Goal: Navigation & Orientation: Find specific page/section

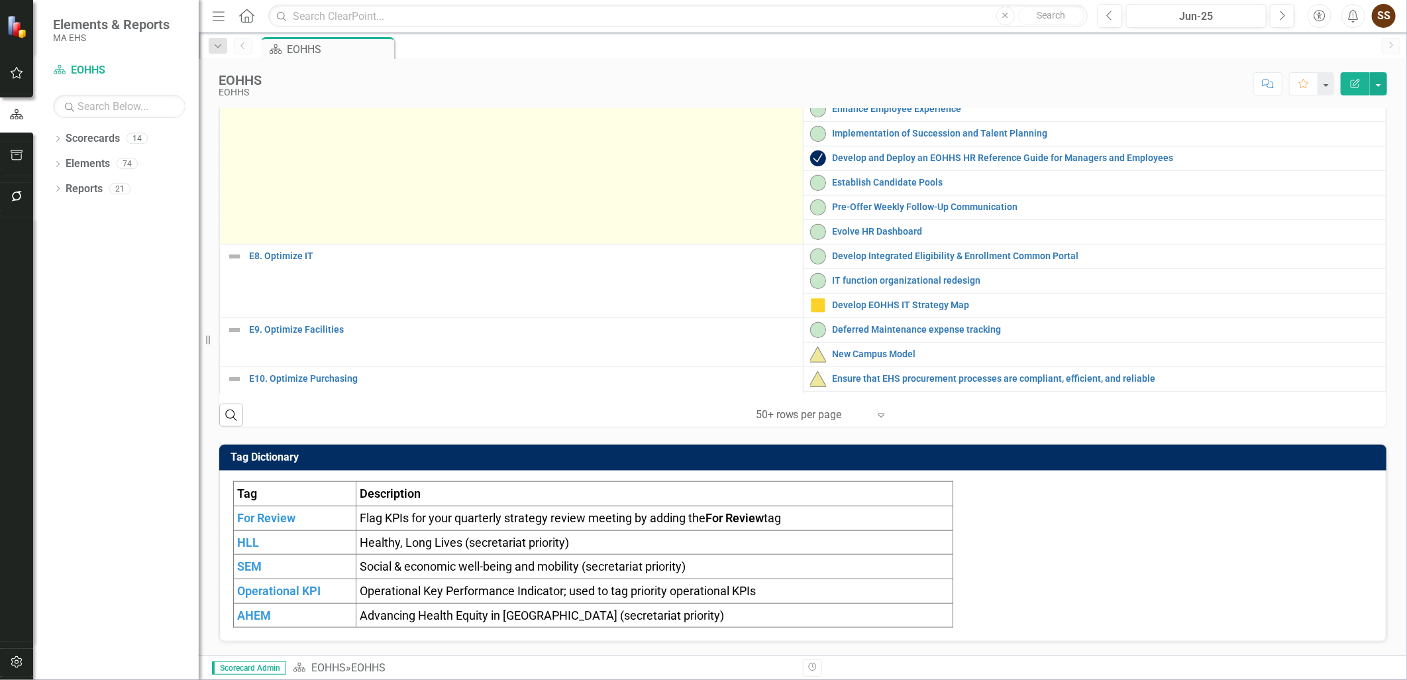
scroll to position [203, 0]
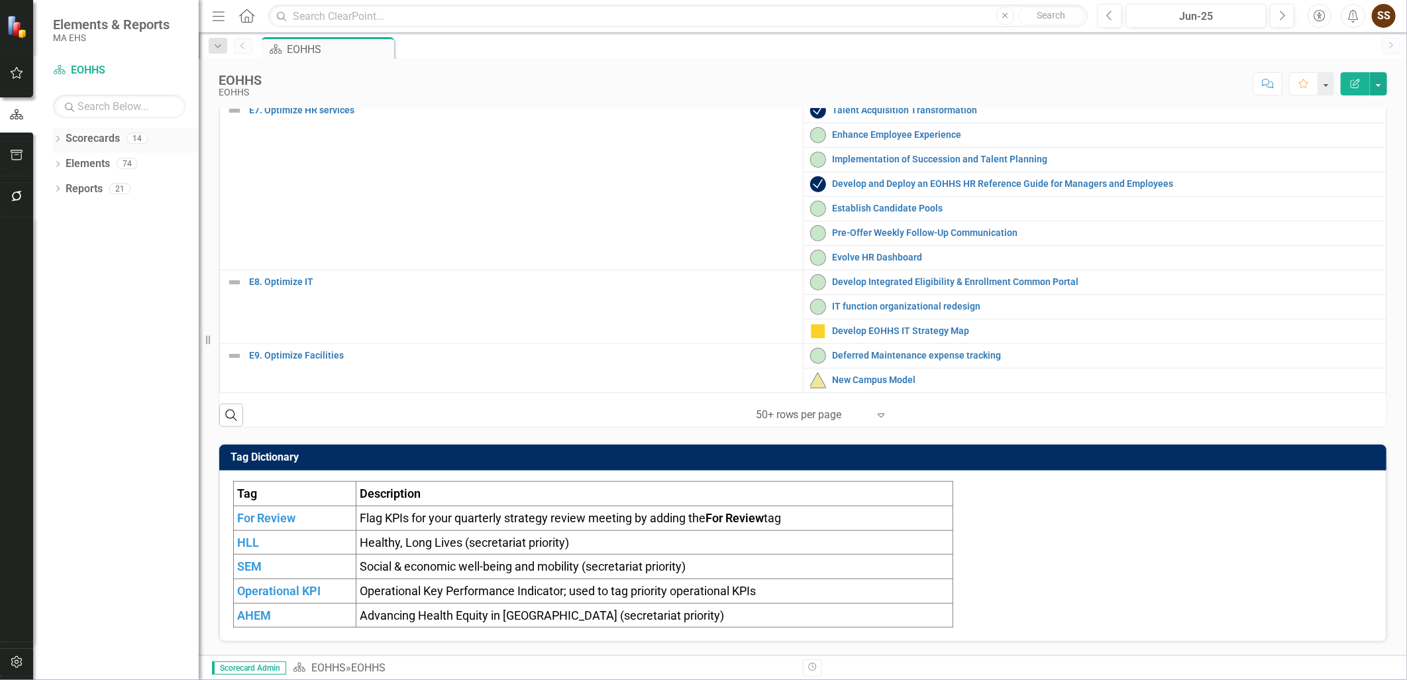
click at [58, 142] on icon "Dropdown" at bounding box center [57, 139] width 9 height 7
click at [65, 171] on div "Dropdown EOHHS" at bounding box center [129, 164] width 139 height 22
click at [62, 168] on div "Dropdown" at bounding box center [65, 163] width 10 height 11
click at [113, 397] on div "MassHealth" at bounding box center [142, 389] width 113 height 22
click at [144, 388] on link "MassHealth" at bounding box center [142, 389] width 113 height 15
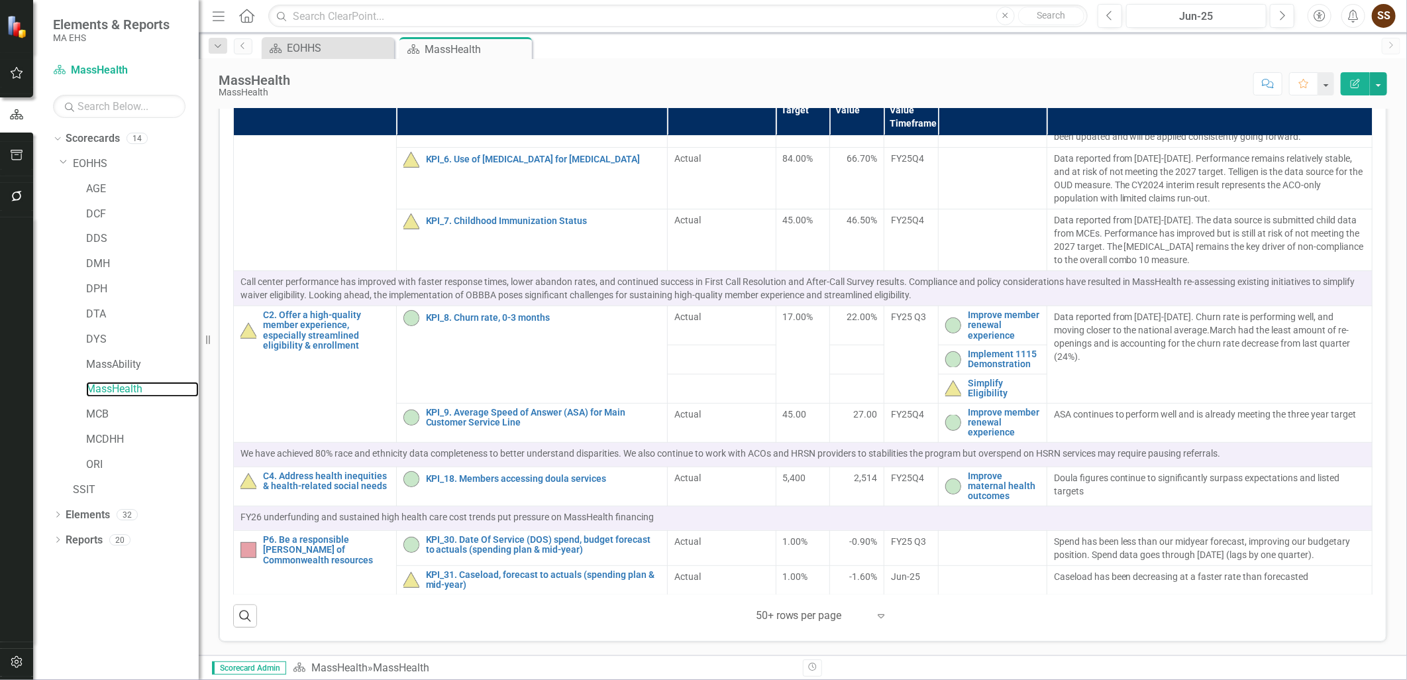
scroll to position [528, 0]
click at [327, 53] on div "EOHHS" at bounding box center [330, 48] width 87 height 17
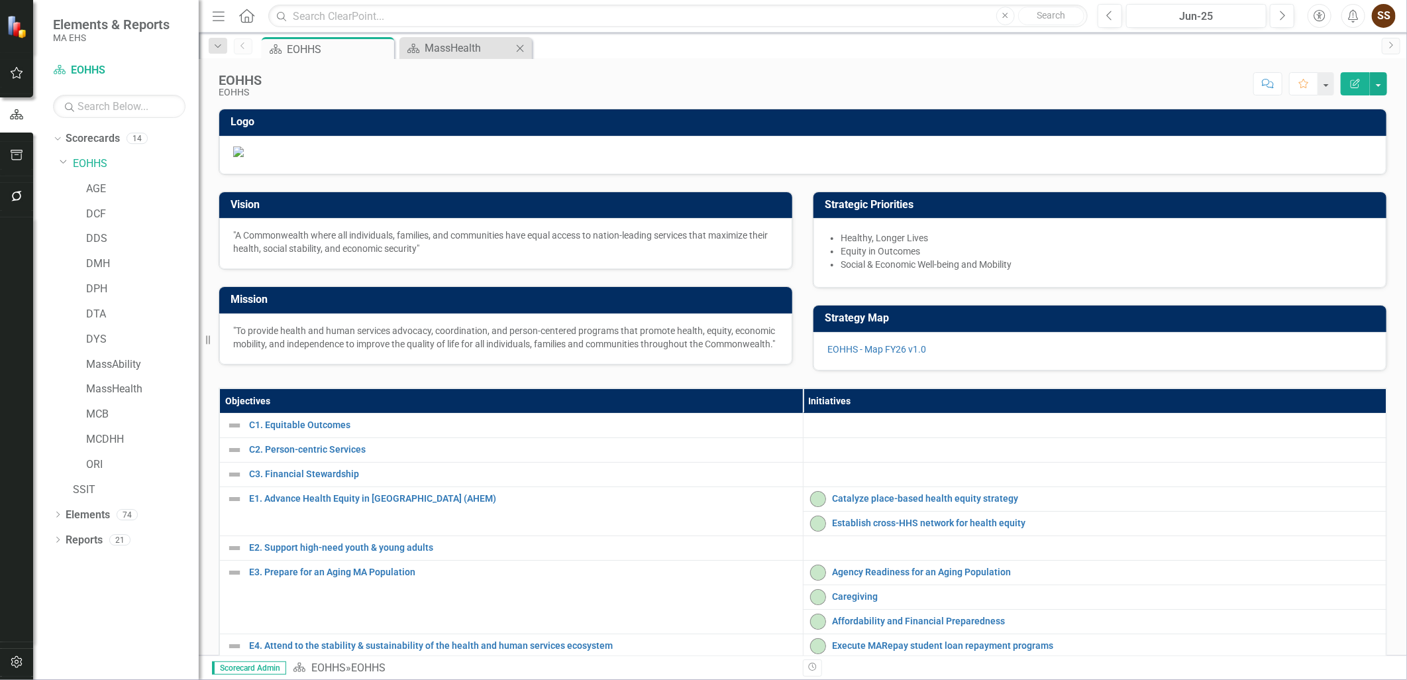
click at [471, 38] on div "Scorecard MassHealth Close" at bounding box center [465, 48] width 132 height 22
click at [468, 44] on div "MassHealth" at bounding box center [468, 48] width 87 height 17
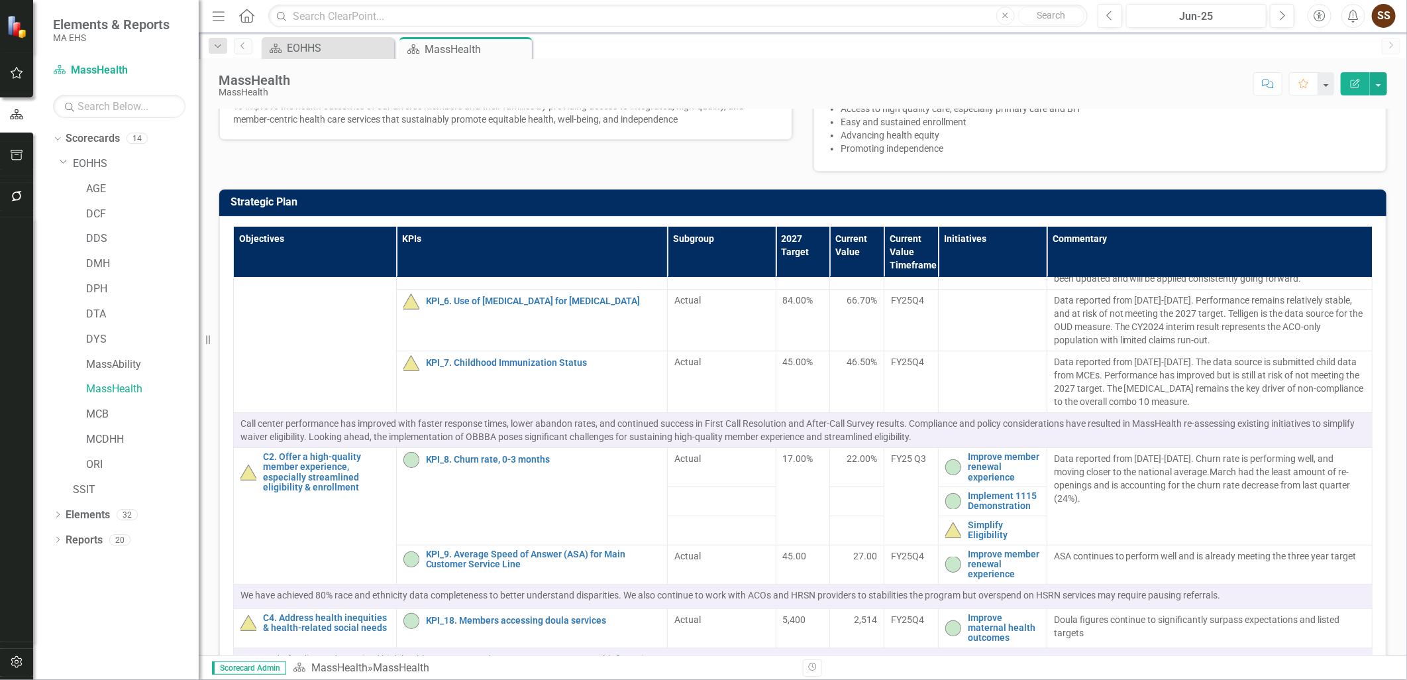
scroll to position [161, 0]
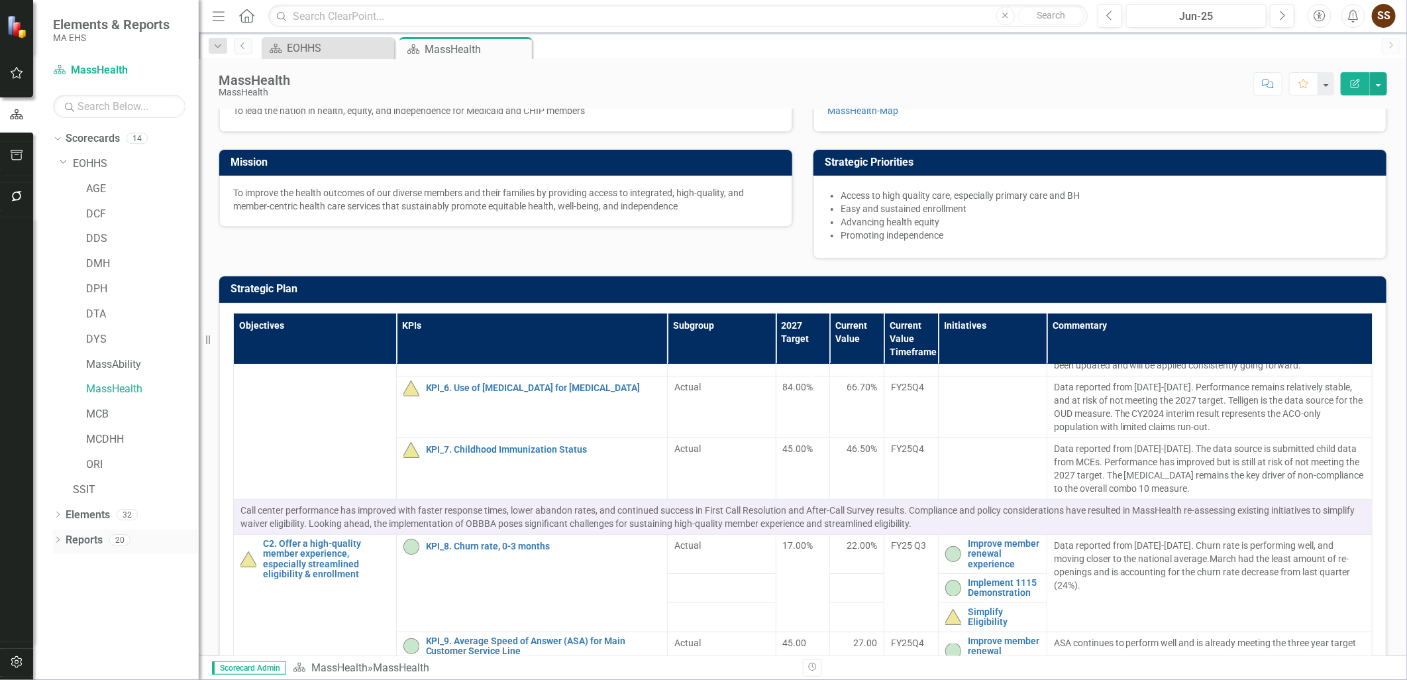
click at [63, 539] on div "Dropdown Reports 20" at bounding box center [126, 541] width 146 height 25
click at [54, 539] on icon "Dropdown" at bounding box center [57, 540] width 9 height 7
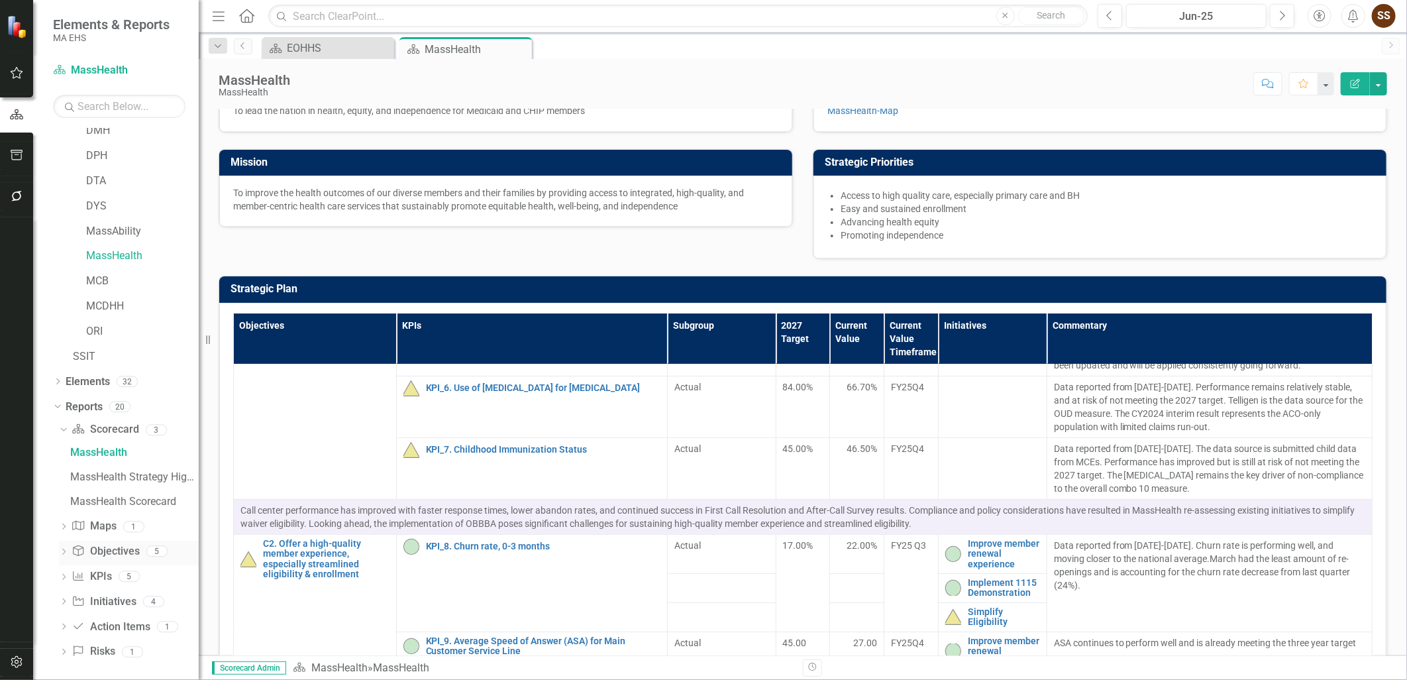
scroll to position [139, 0]
click at [100, 471] on div "MassHealth Strategy Highlights" at bounding box center [134, 471] width 129 height 12
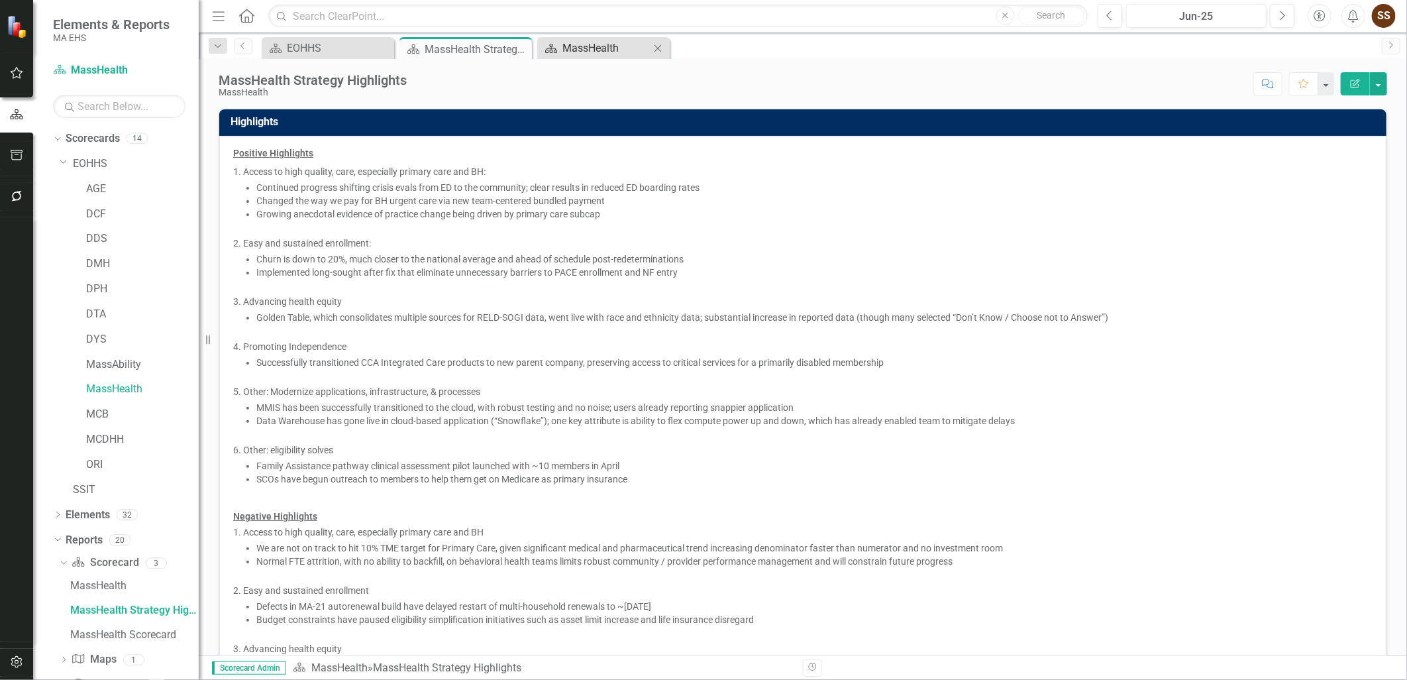
click at [604, 44] on div "MassHealth" at bounding box center [605, 48] width 87 height 17
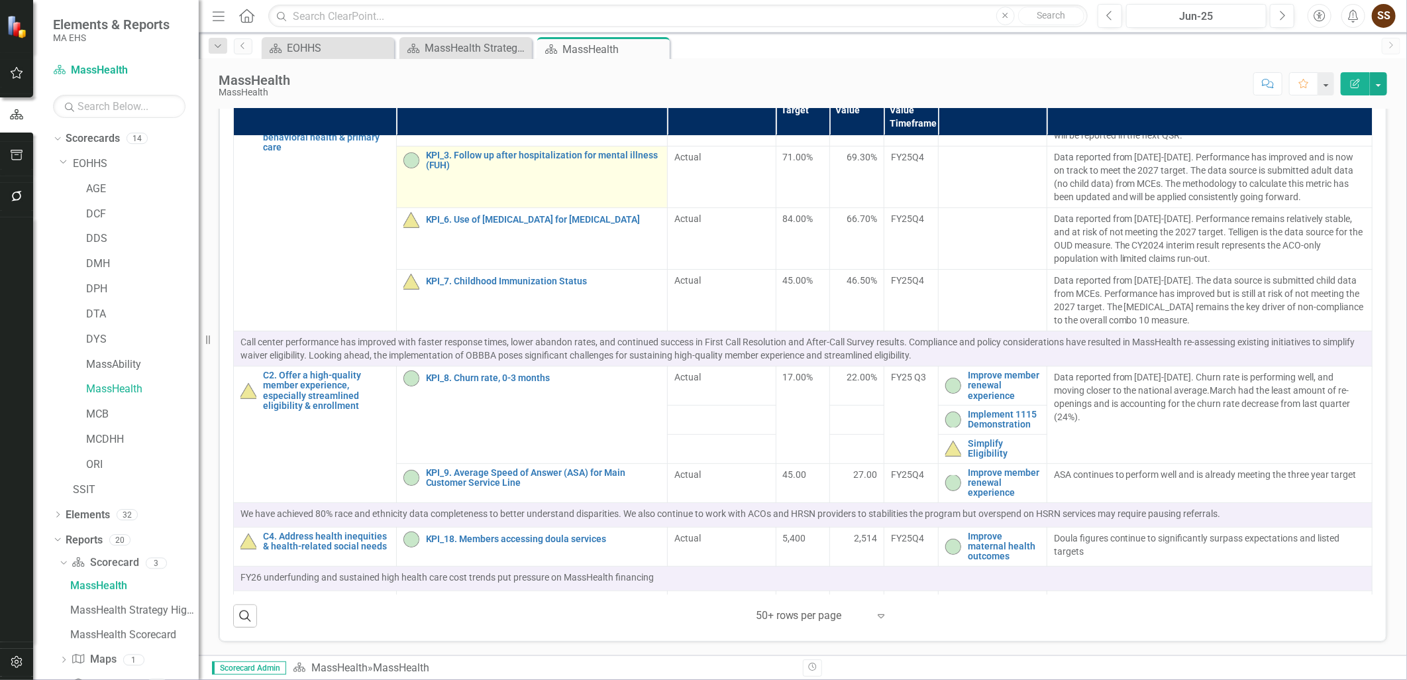
scroll to position [143, 0]
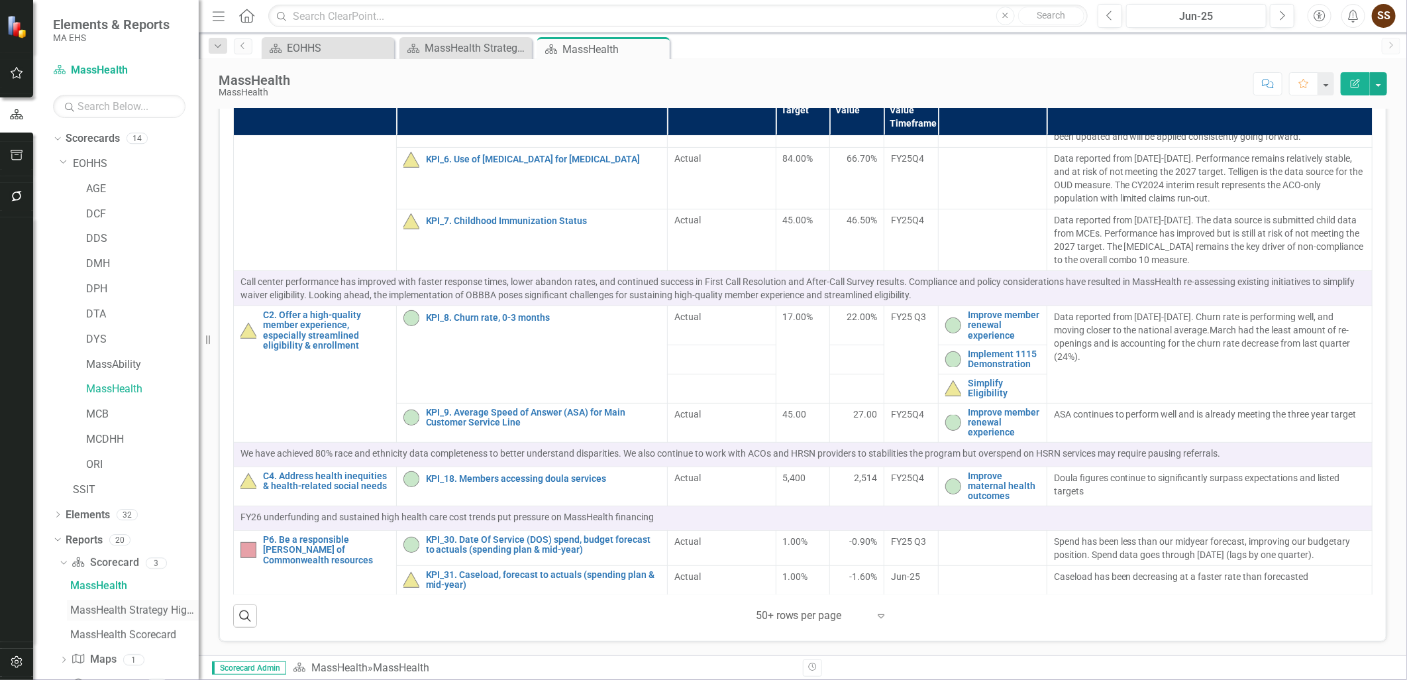
click at [101, 599] on link "MassHealth Strategy Highlights" at bounding box center [133, 609] width 132 height 21
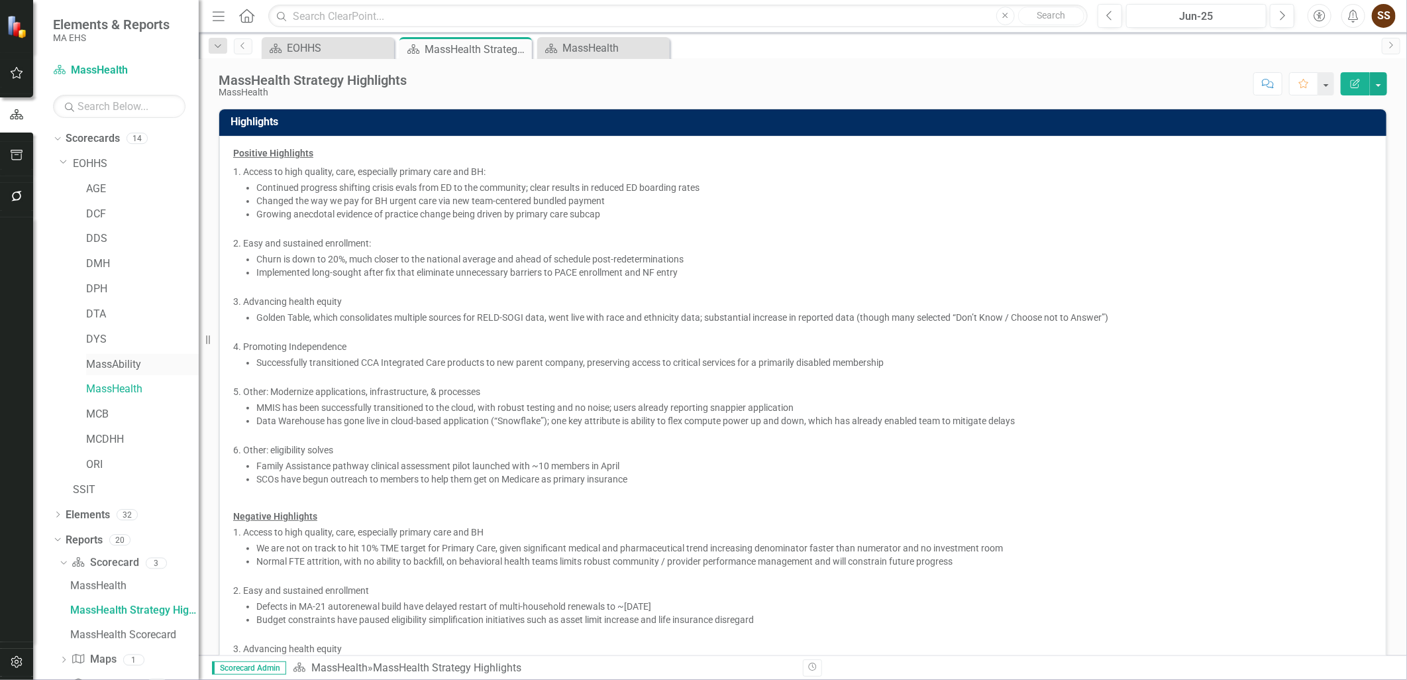
click at [97, 366] on link "MassAbility" at bounding box center [142, 364] width 113 height 15
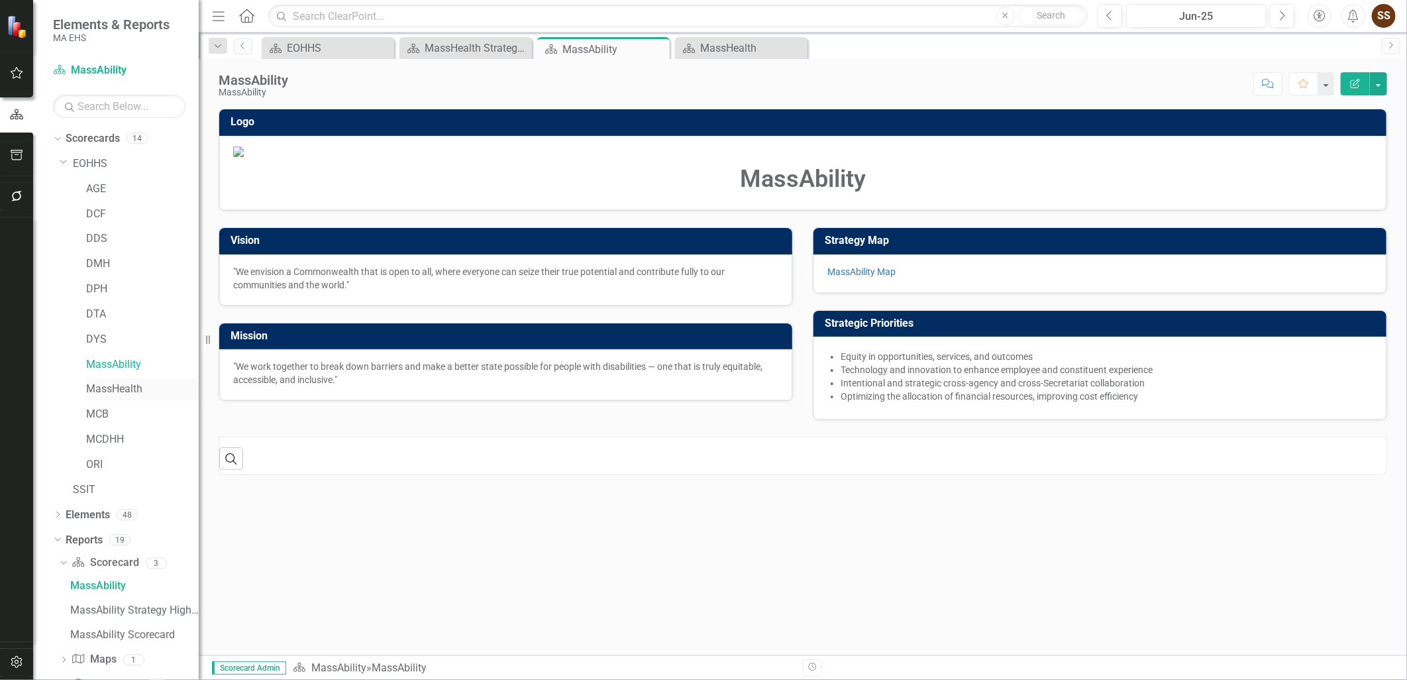
click at [94, 379] on div "MassHealth" at bounding box center [142, 389] width 113 height 22
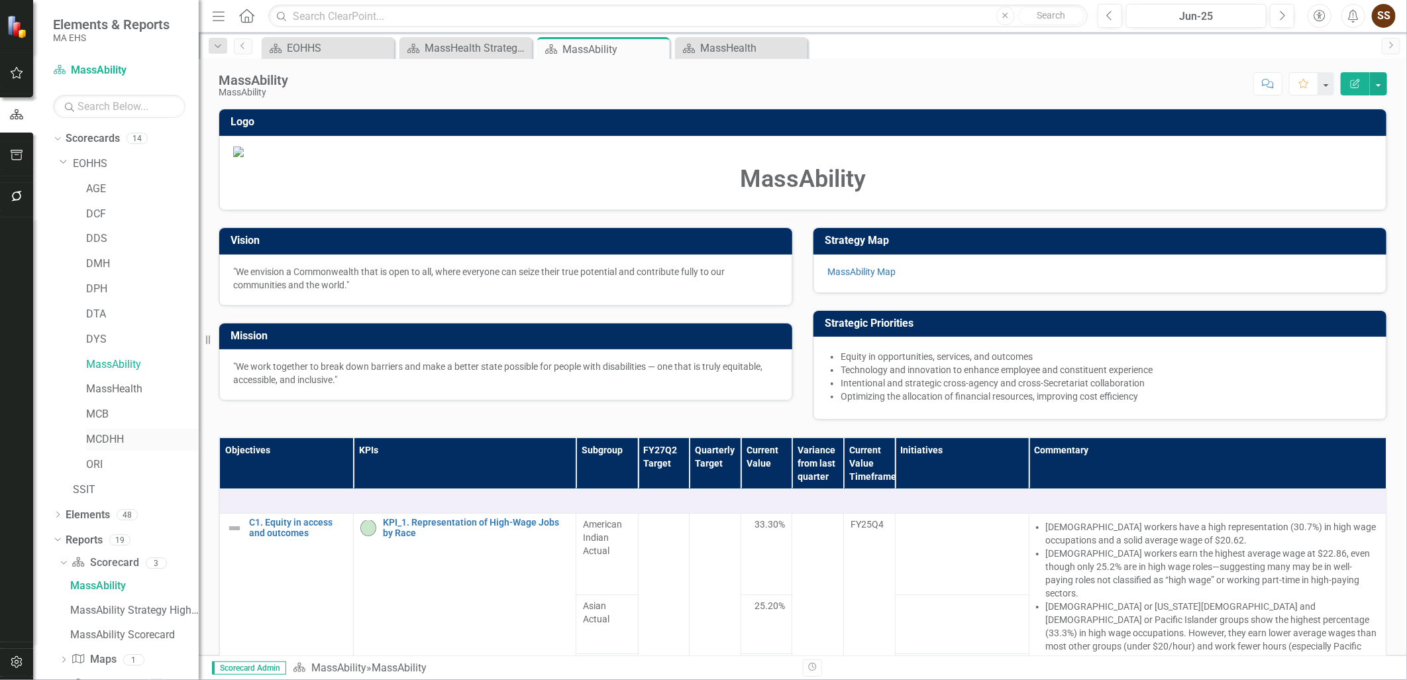
click at [132, 439] on link "MCDHH" at bounding box center [142, 439] width 113 height 15
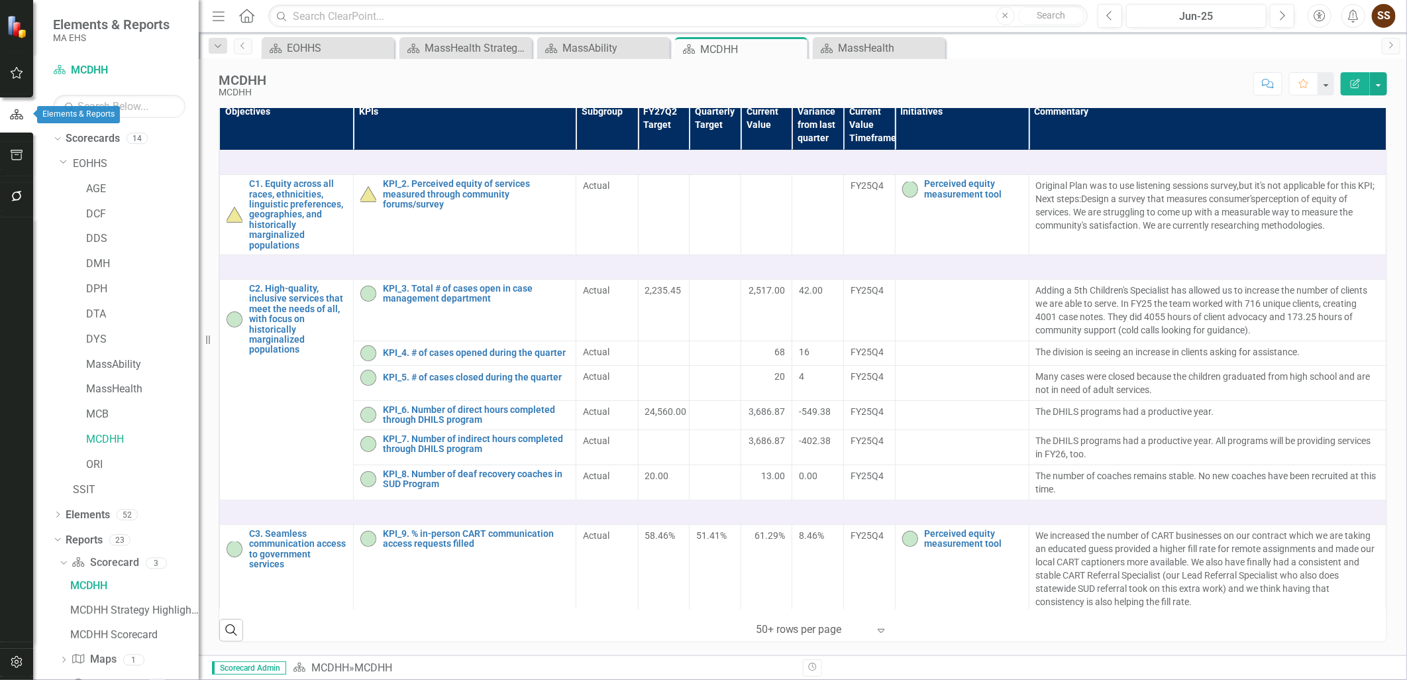
click at [22, 119] on icon "button" at bounding box center [16, 115] width 15 height 12
click at [107, 632] on div "MCDHH Scorecard" at bounding box center [134, 635] width 129 height 12
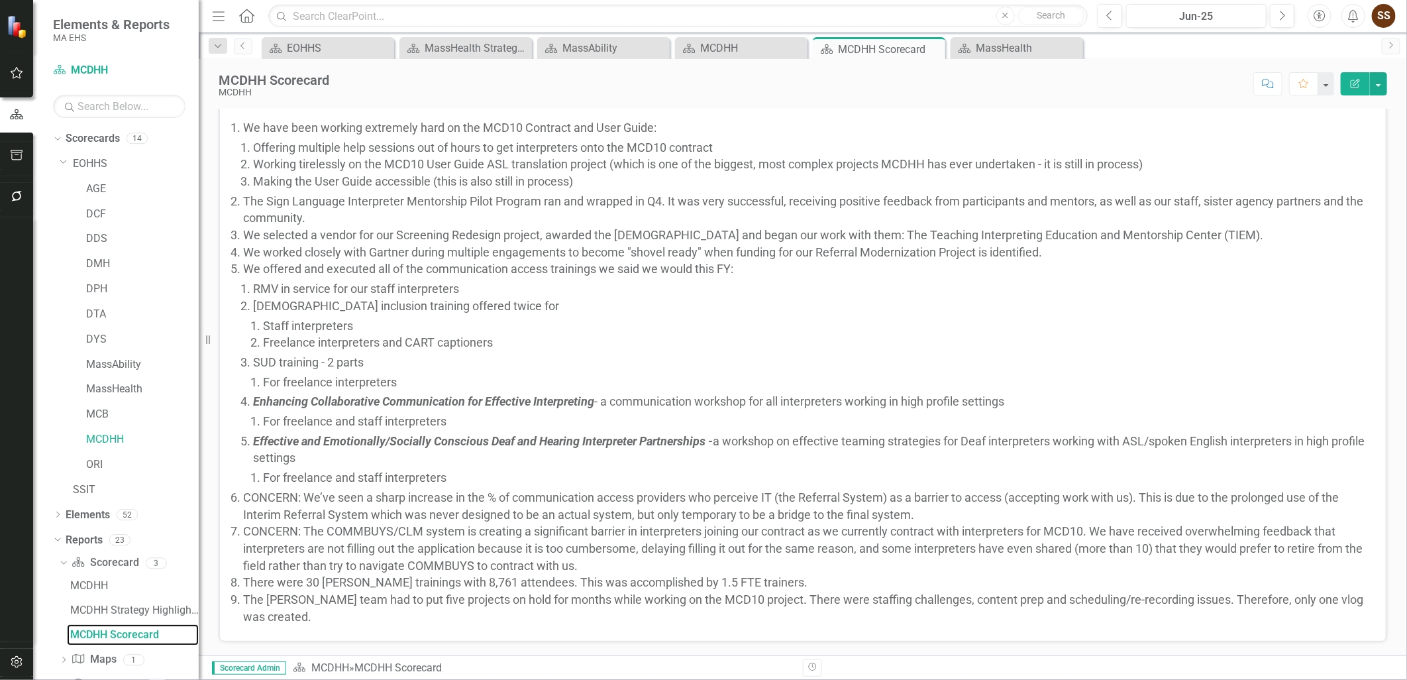
scroll to position [510, 0]
click at [115, 612] on div "MCDHH Strategy Highlights" at bounding box center [134, 610] width 129 height 12
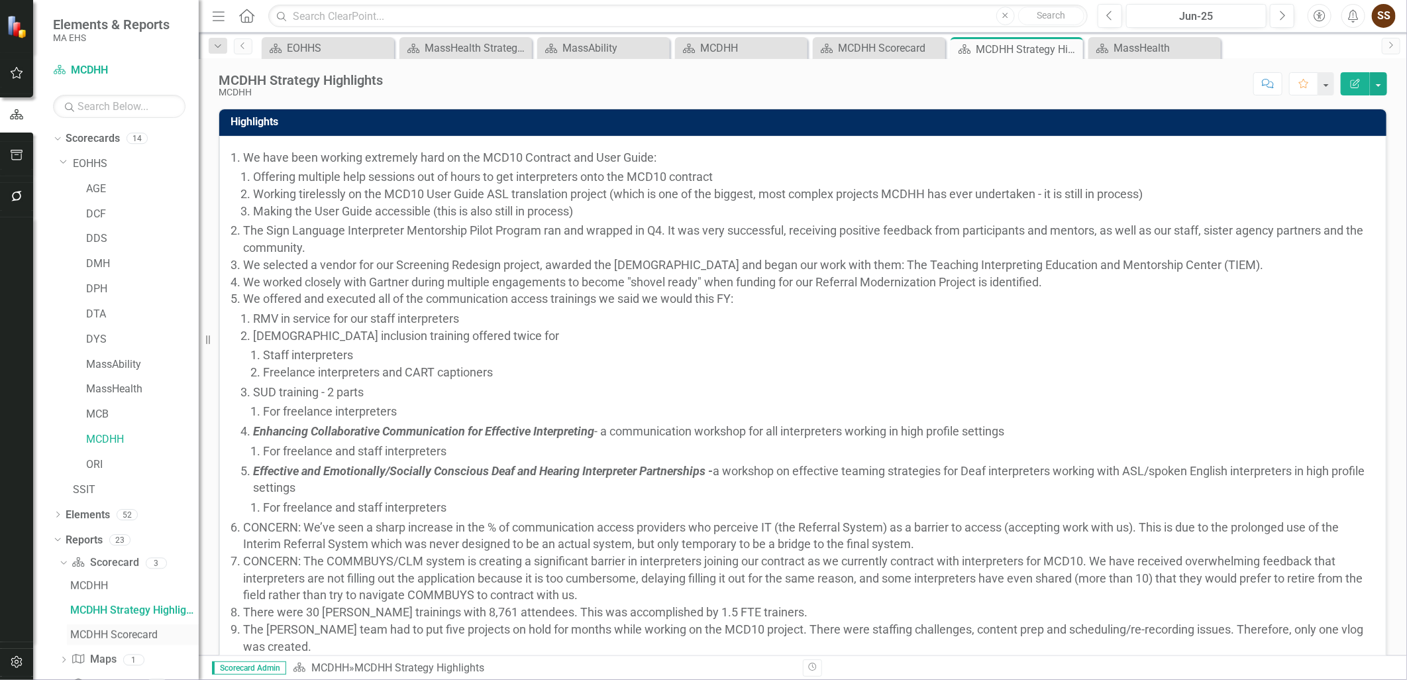
click at [96, 631] on div "MCDHH Scorecard" at bounding box center [134, 635] width 129 height 12
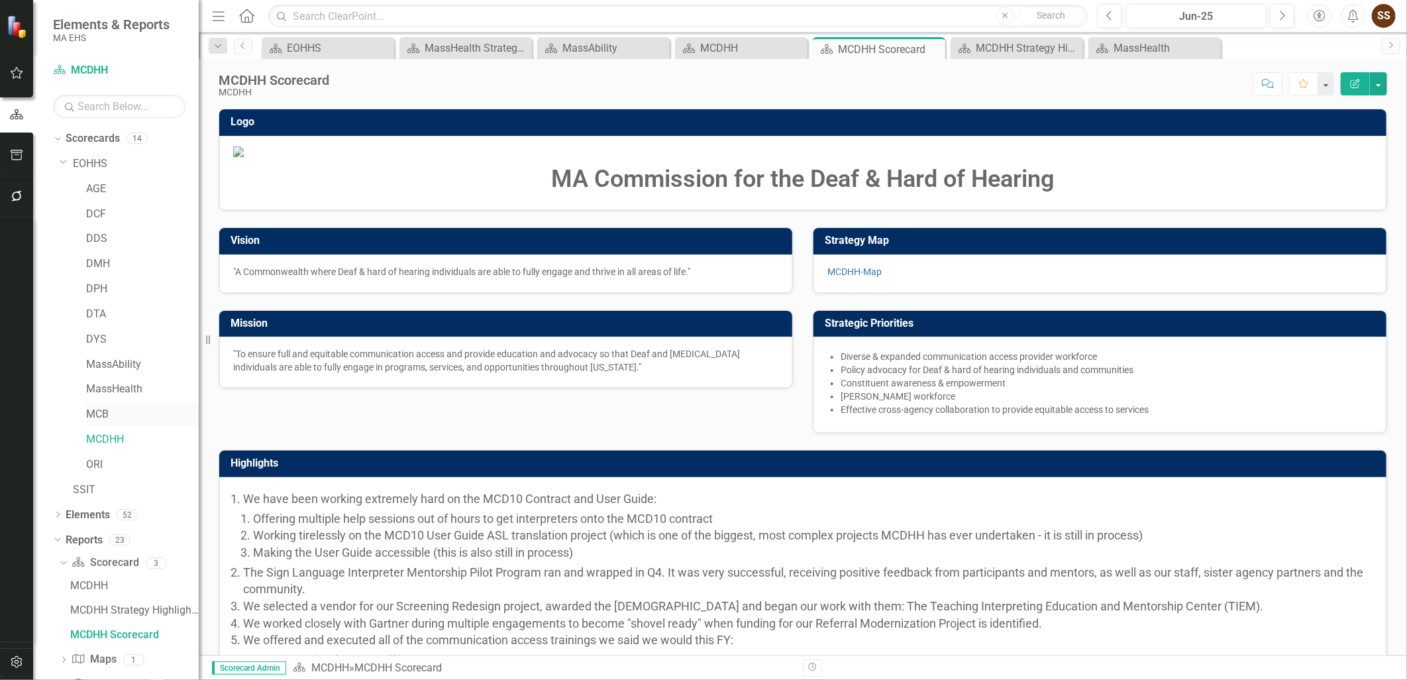
click at [89, 403] on div "MCB" at bounding box center [142, 414] width 113 height 22
click at [118, 411] on link "MCB" at bounding box center [142, 414] width 113 height 15
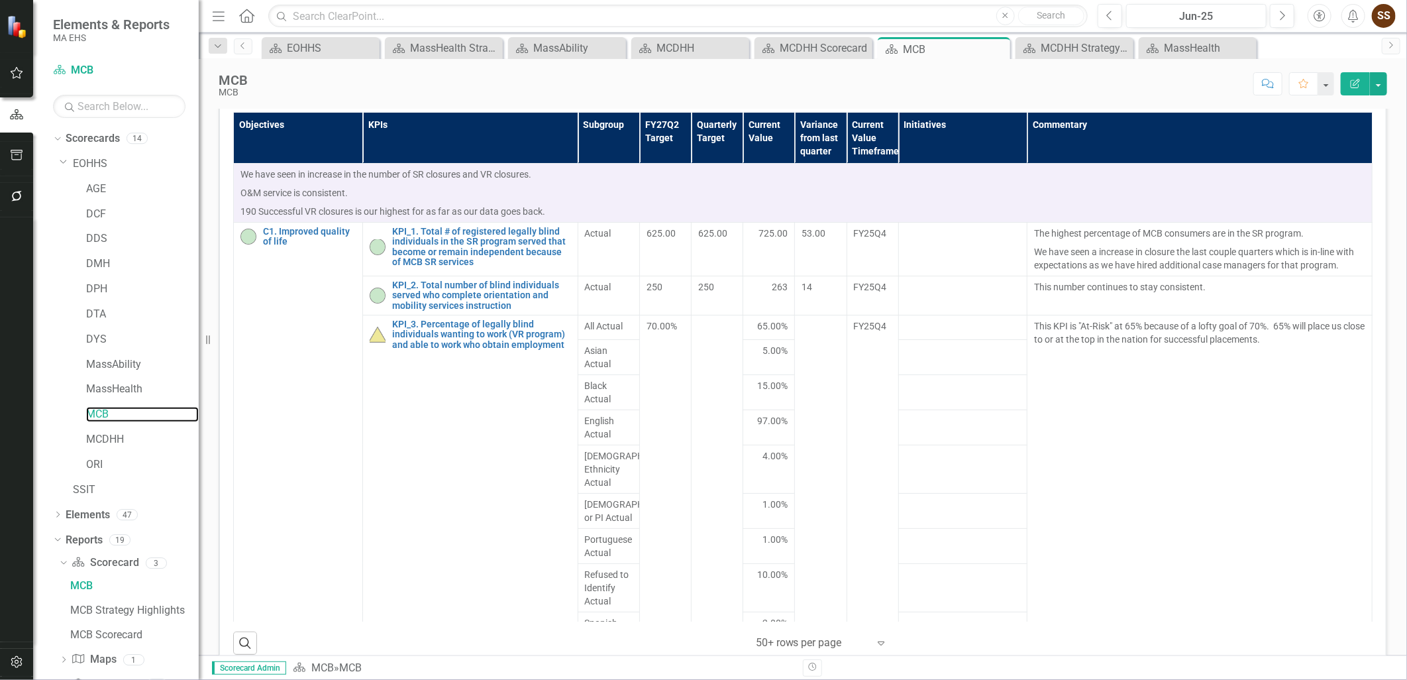
scroll to position [307, 0]
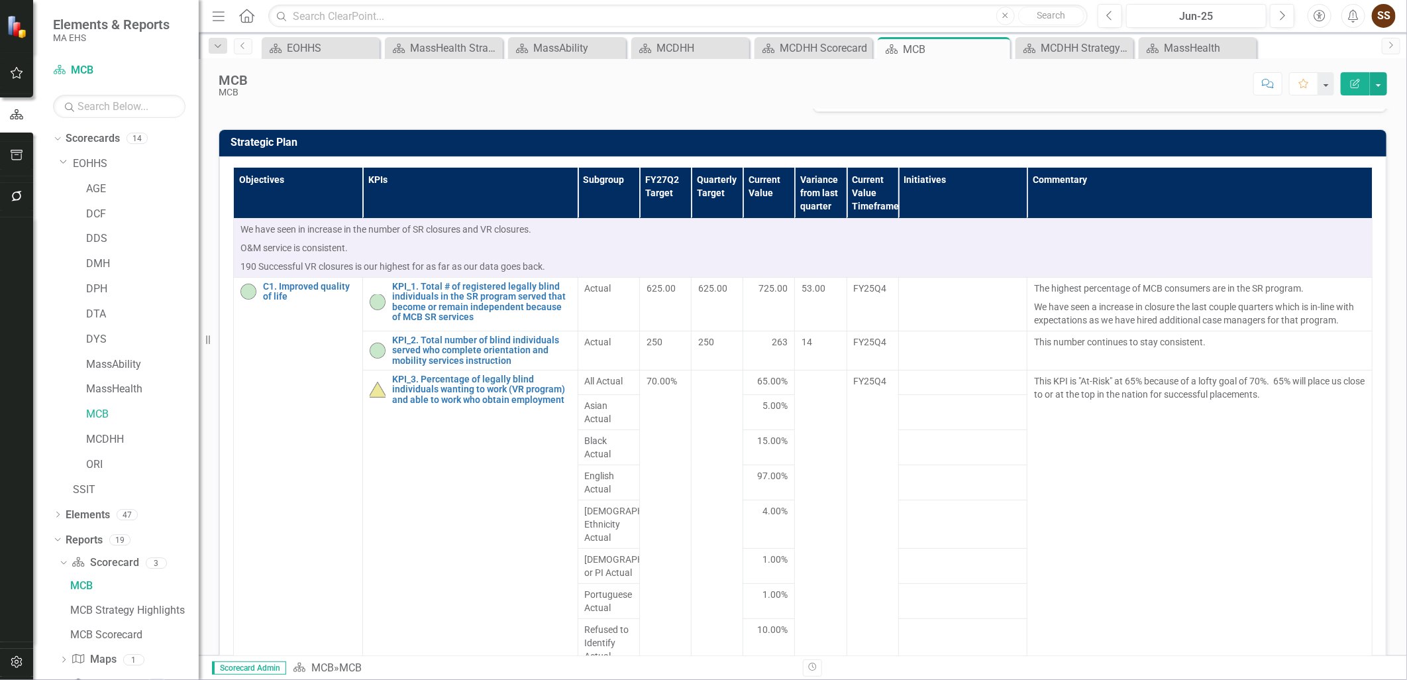
click at [563, 257] on div "Strategic Plan Objectives KPIs Subgroup FY27Q2 Target Quarterly Target Current …" at bounding box center [803, 418] width 1188 height 611
click at [149, 610] on div "MCB Strategy Highlights" at bounding box center [134, 610] width 129 height 12
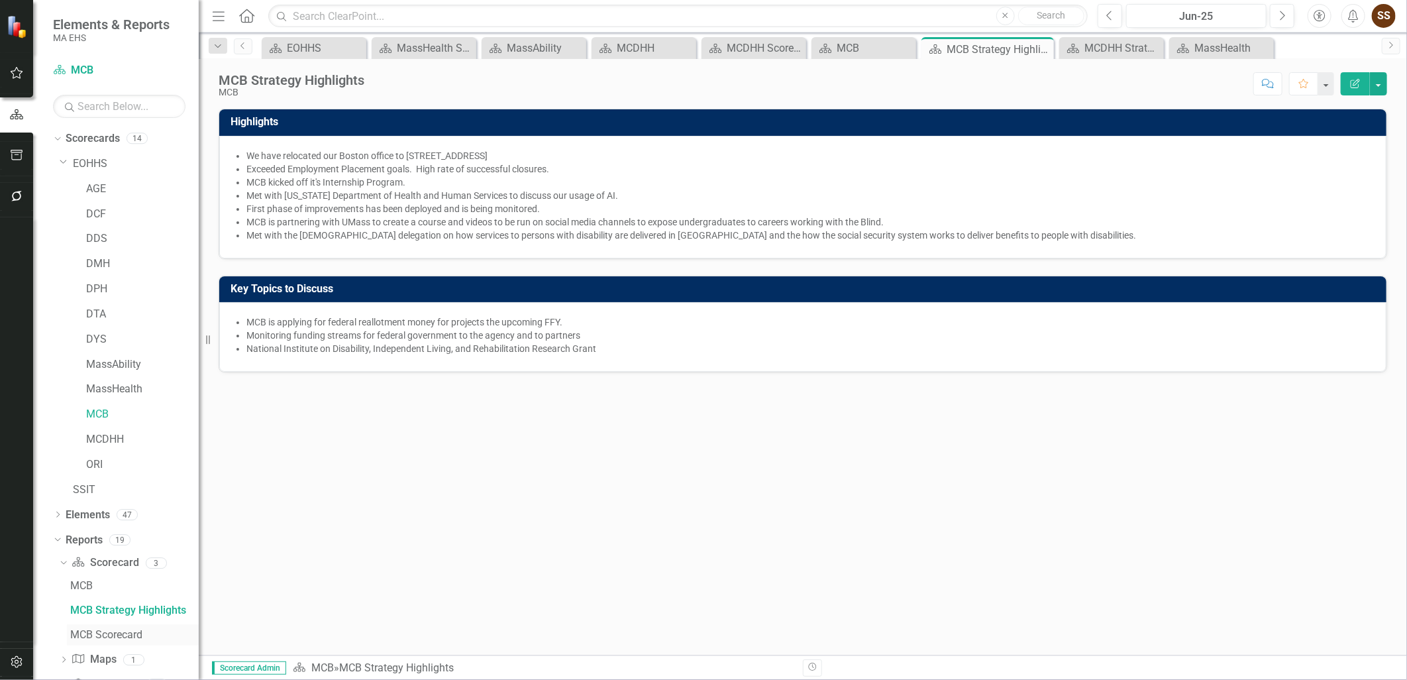
click at [144, 627] on link "MCB Scorecard" at bounding box center [133, 634] width 132 height 21
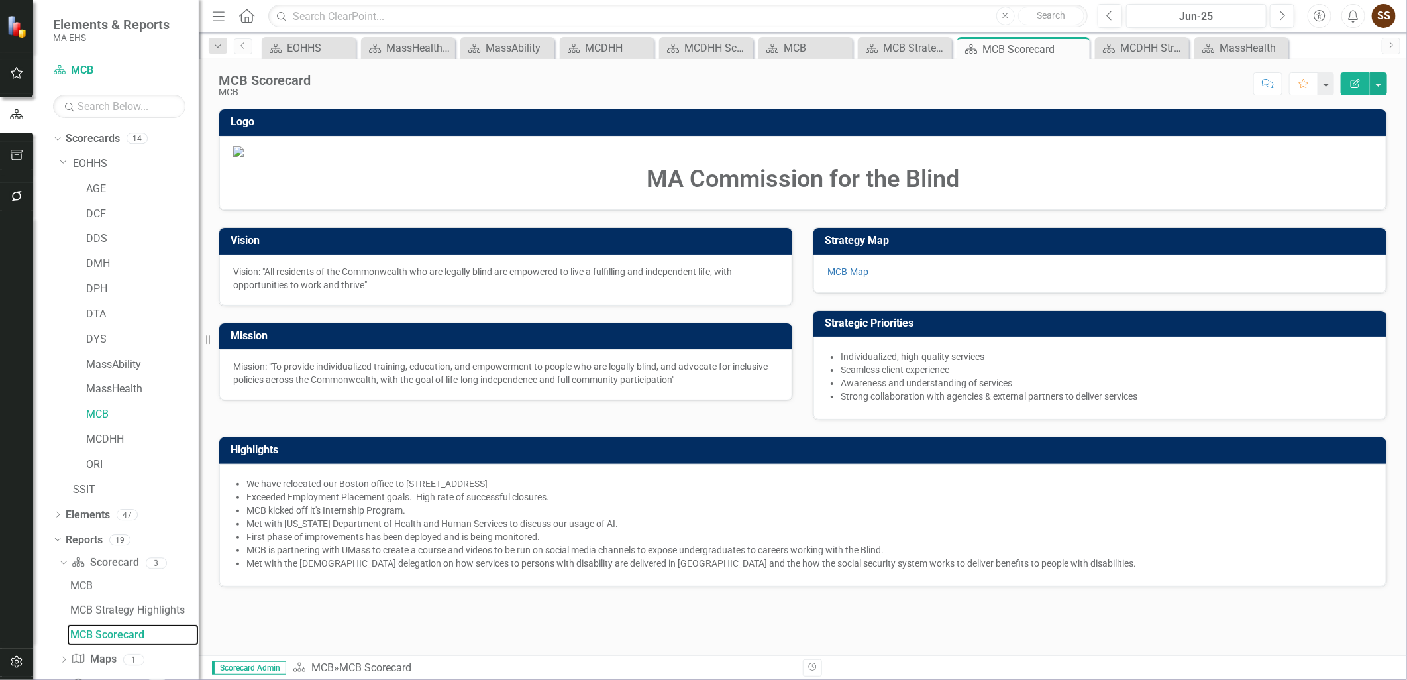
scroll to position [83, 0]
click at [93, 593] on link "MCB" at bounding box center [133, 585] width 132 height 21
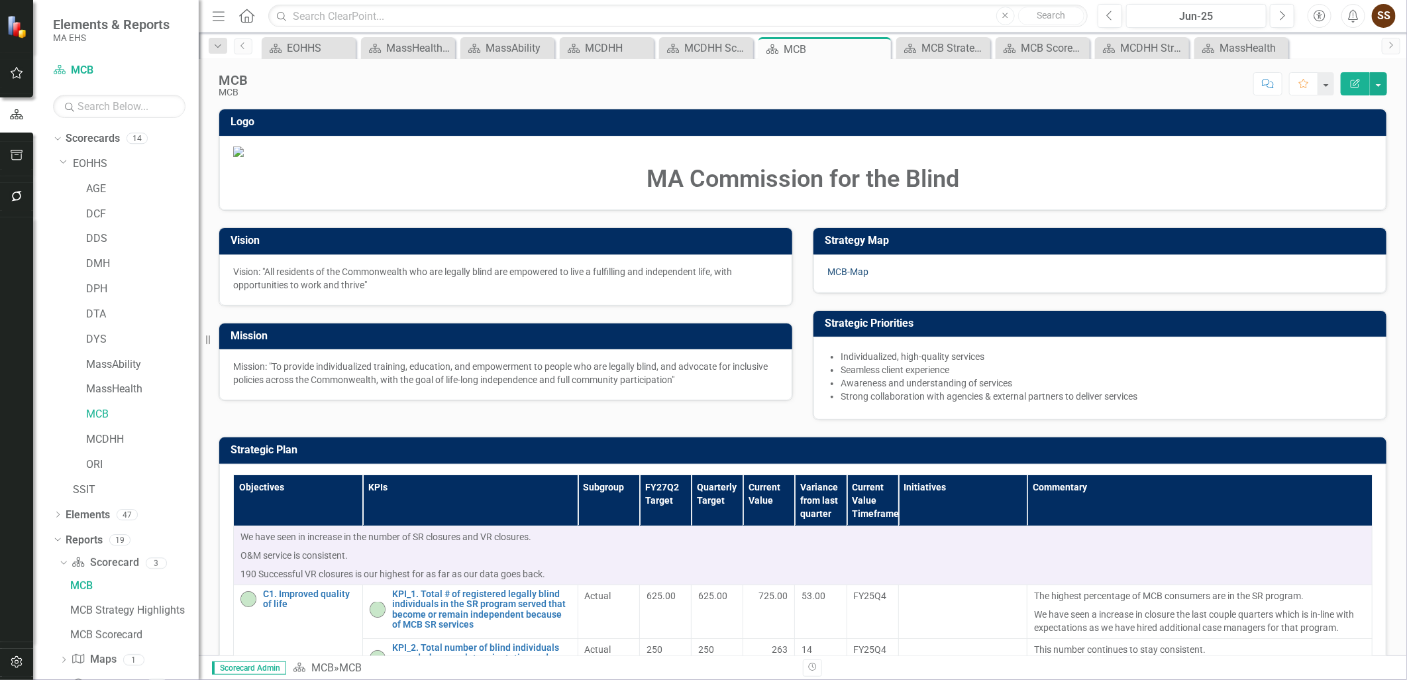
click at [835, 277] on link "MCB-Map" at bounding box center [847, 271] width 41 height 11
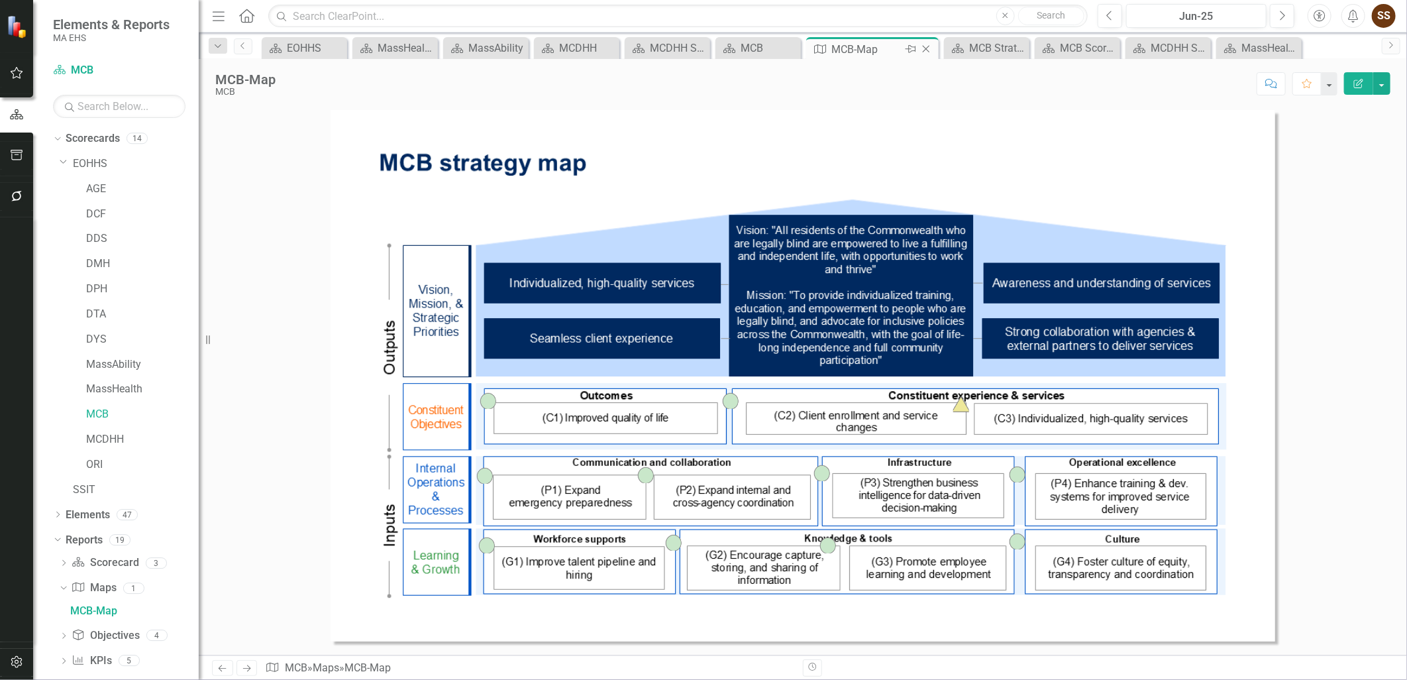
click at [925, 52] on icon "Close" at bounding box center [925, 49] width 13 height 11
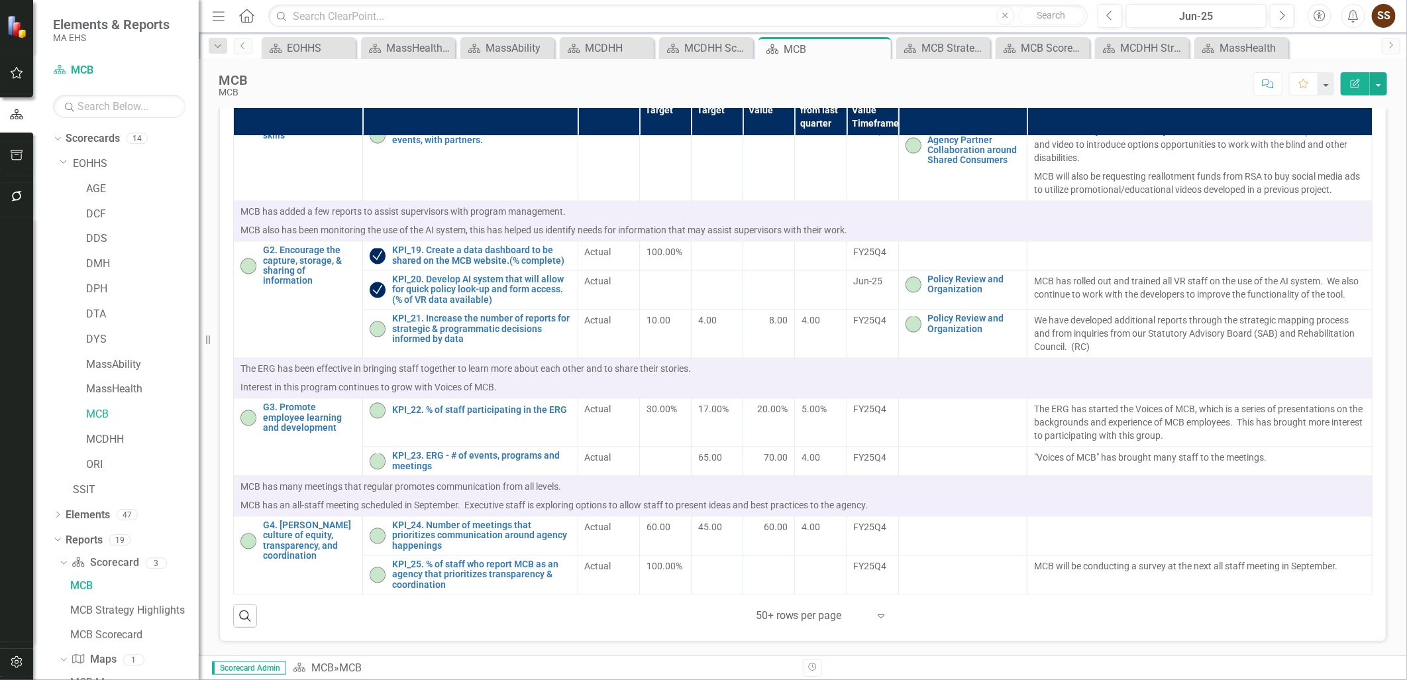
scroll to position [162, 0]
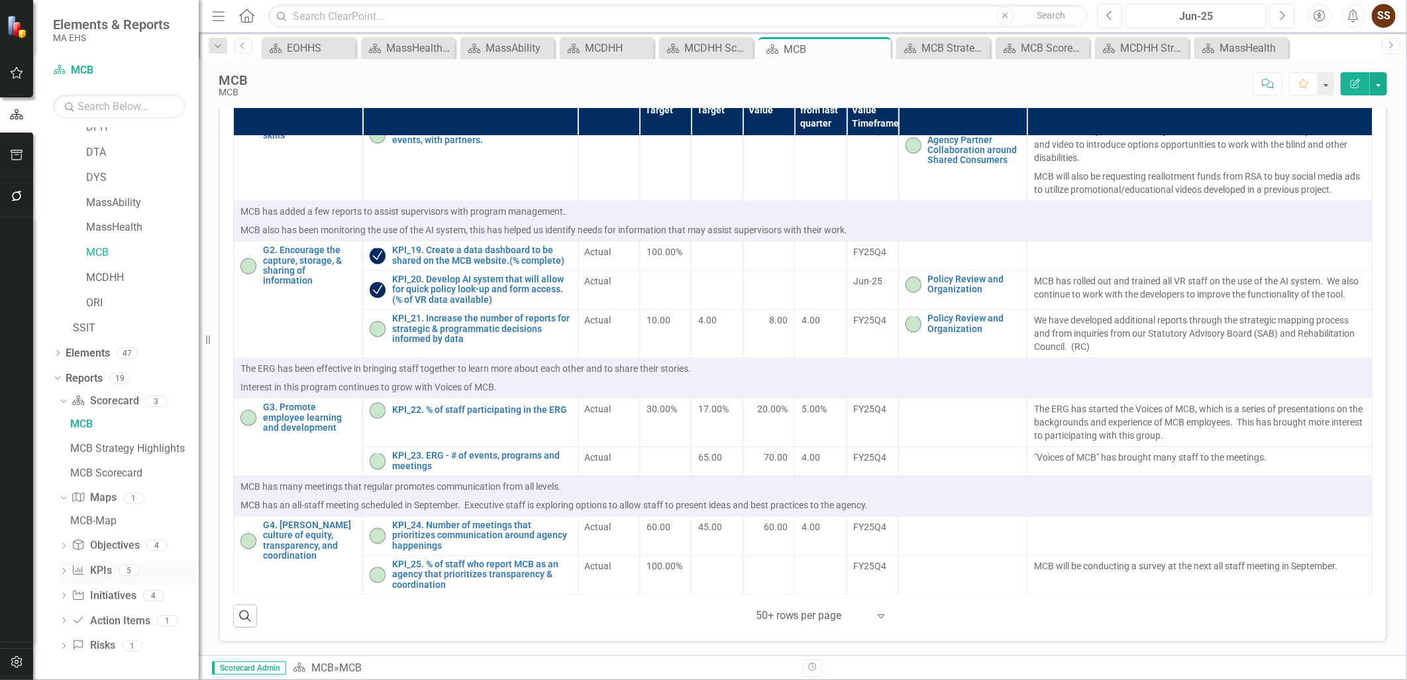
click at [93, 571] on link "KPI KPIs" at bounding box center [92, 570] width 40 height 15
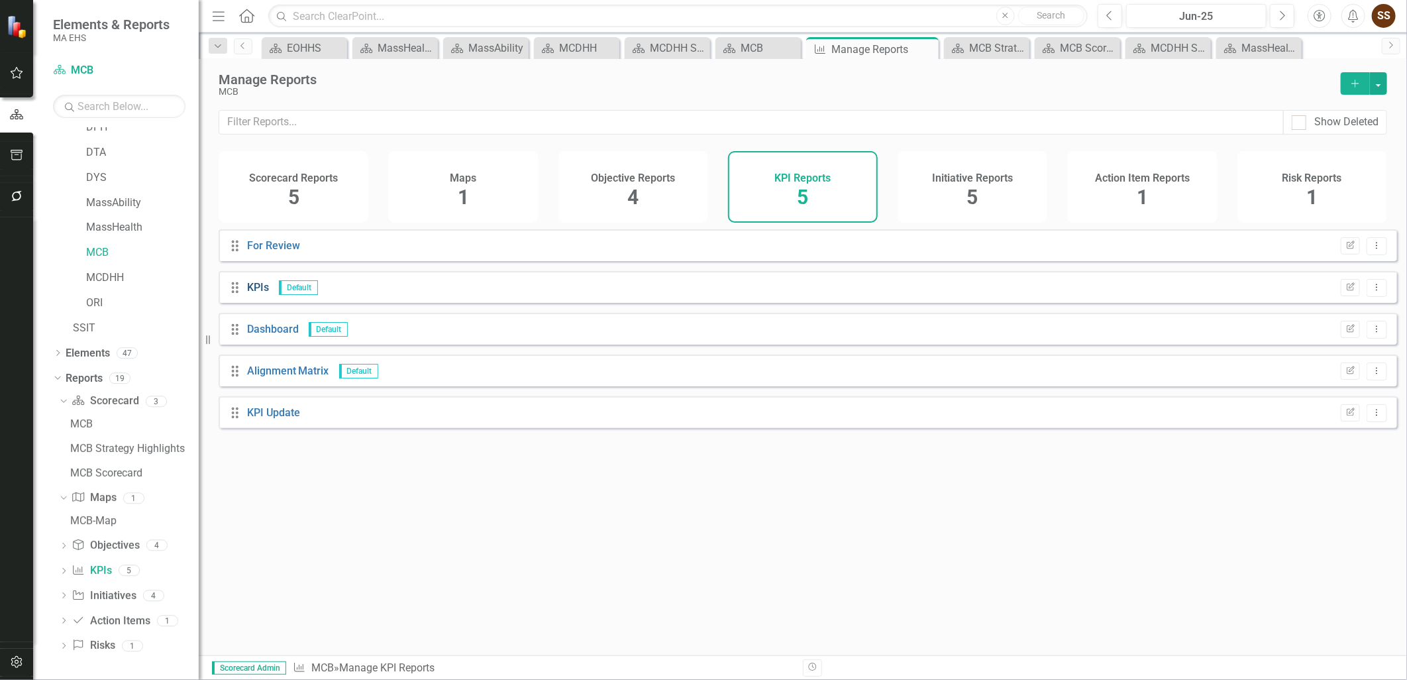
click at [258, 293] on link "KPIs" at bounding box center [258, 287] width 22 height 13
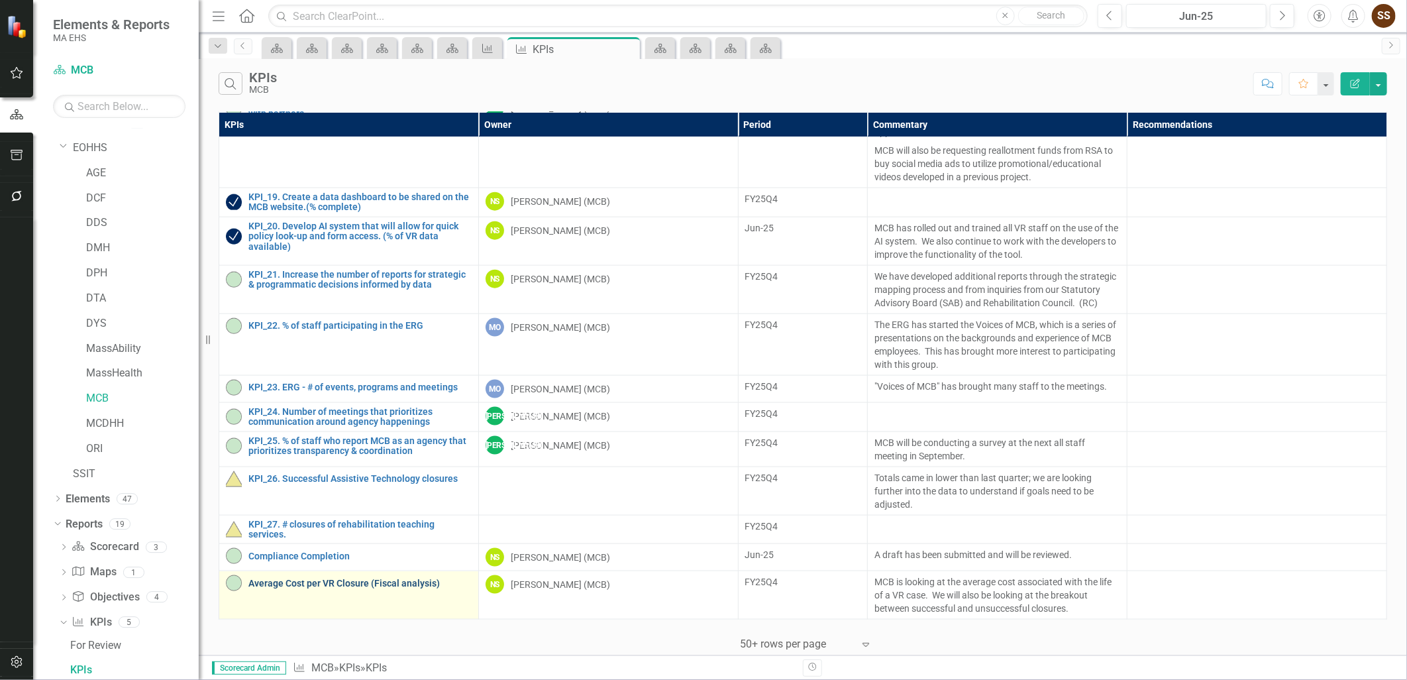
click at [311, 583] on link "Average Cost per VR Closure (Fiscal analysis)" at bounding box center [359, 583] width 223 height 10
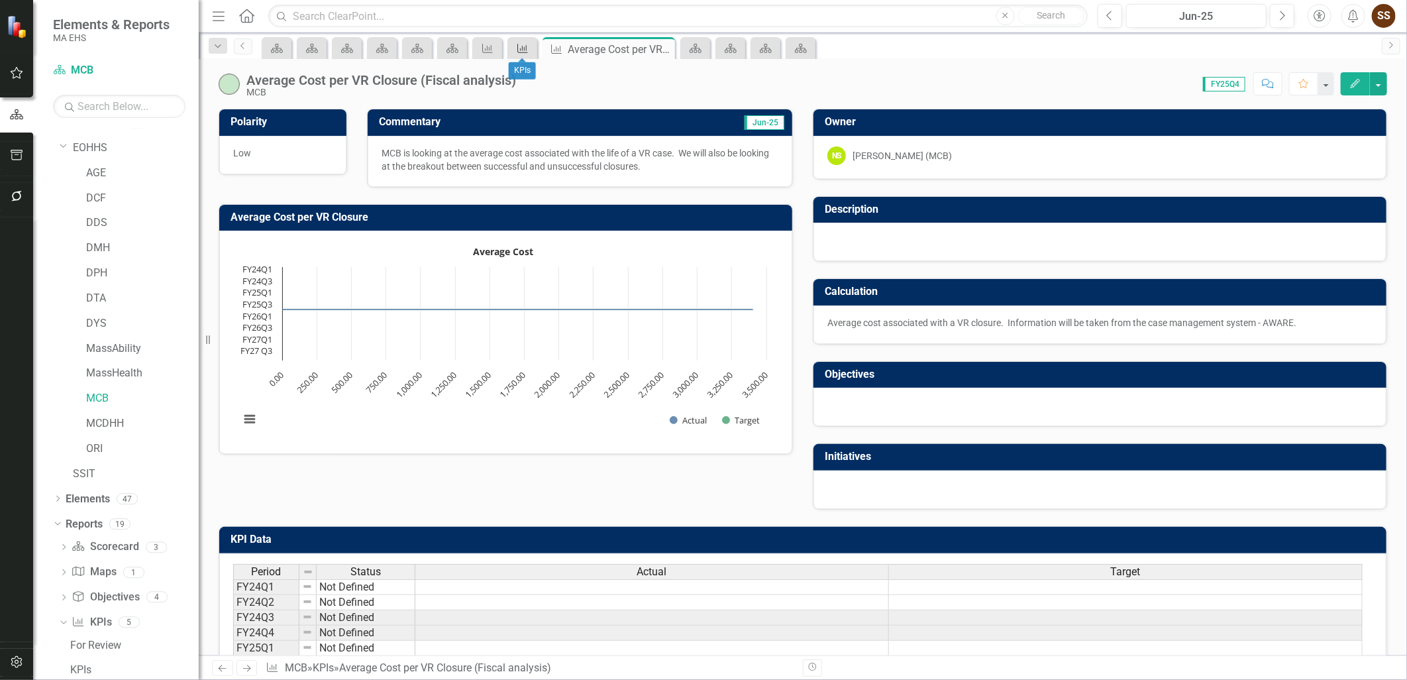
click at [525, 48] on icon "KPI" at bounding box center [522, 48] width 13 height 11
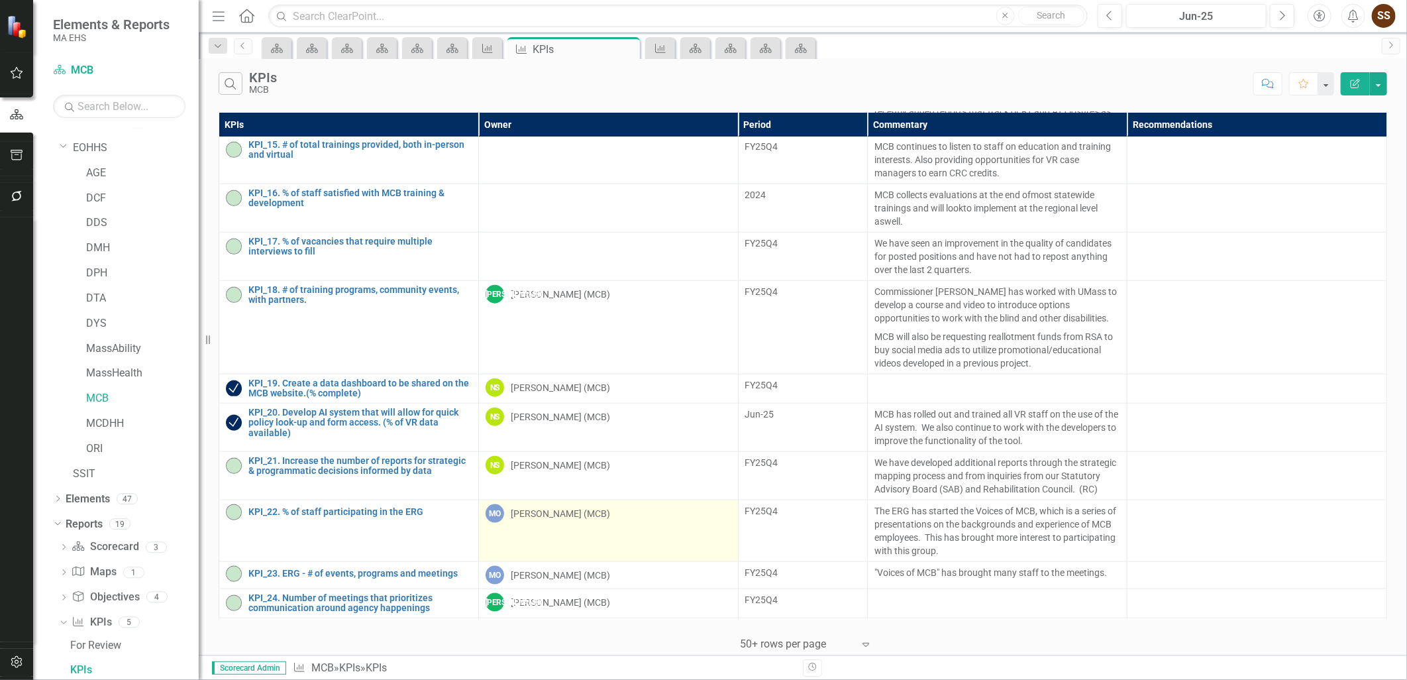
scroll to position [1021, 0]
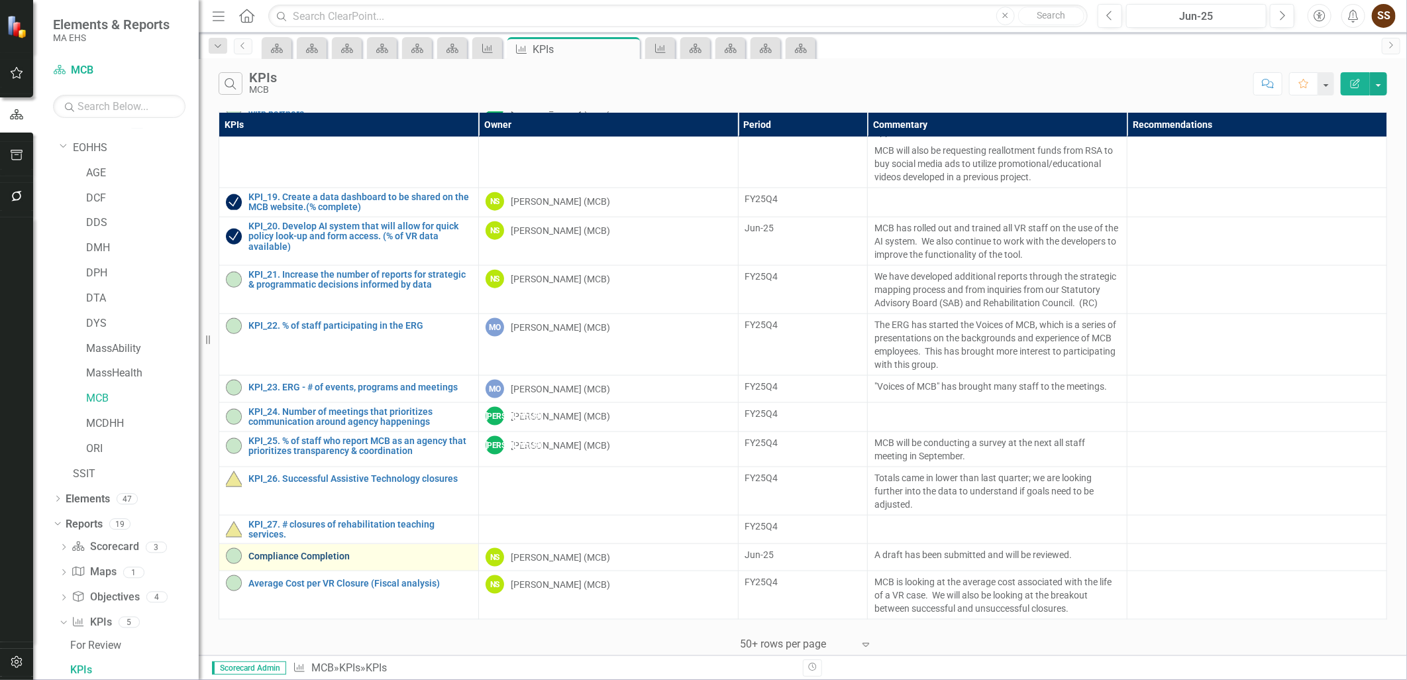
click at [331, 558] on link "Compliance Completion" at bounding box center [359, 556] width 223 height 10
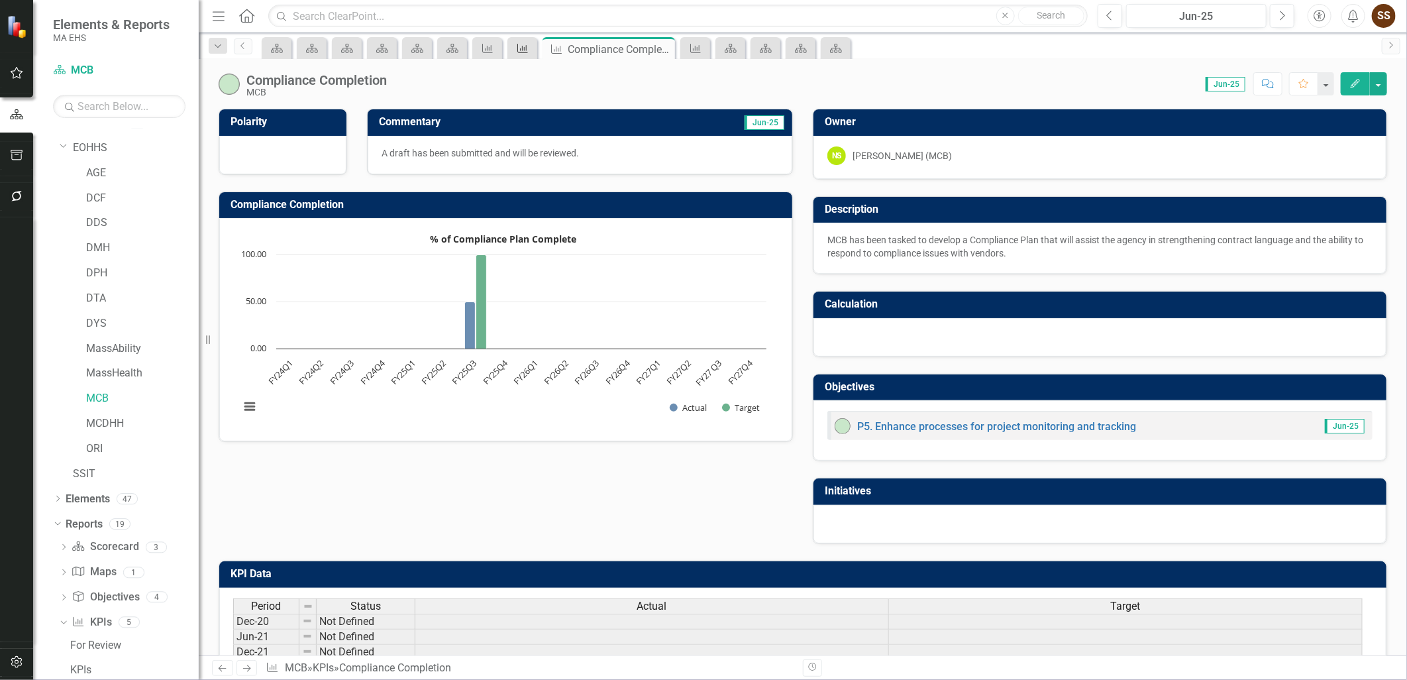
click at [516, 51] on icon "KPI" at bounding box center [522, 48] width 13 height 11
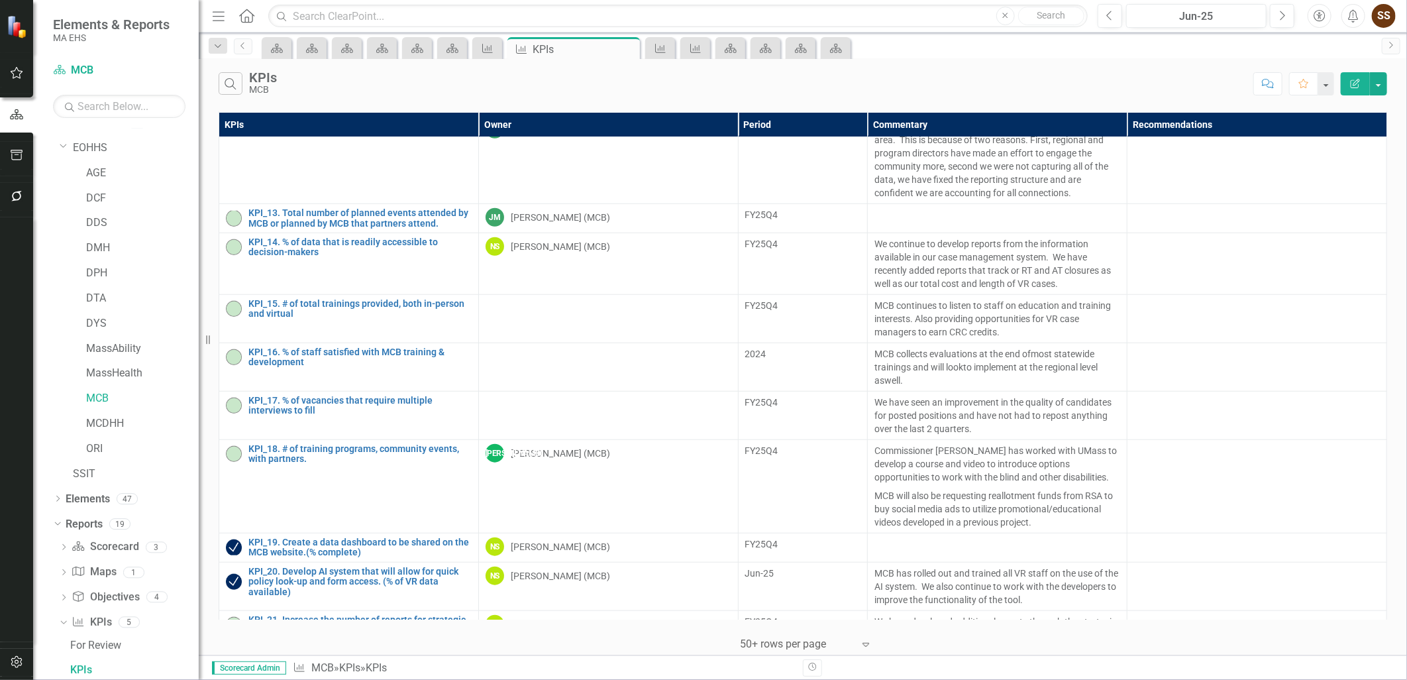
scroll to position [1021, 0]
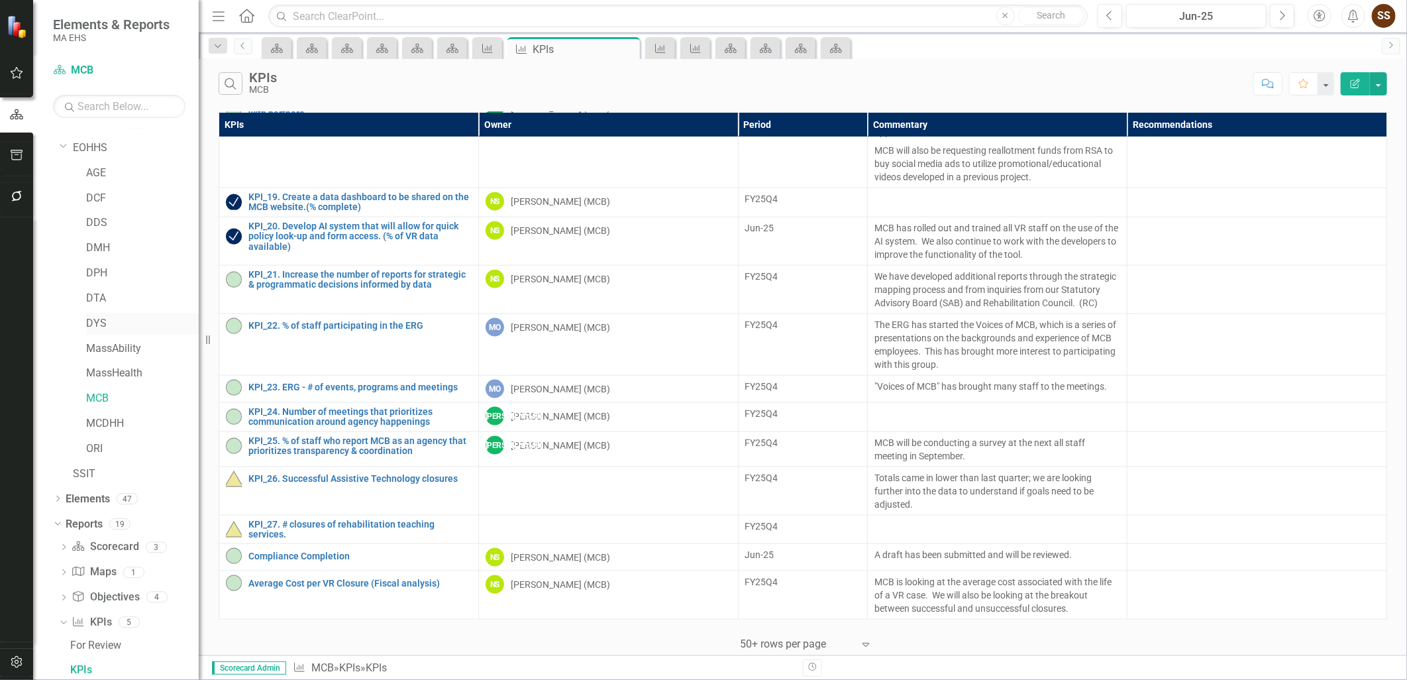
drag, startPoint x: 129, startPoint y: 313, endPoint x: 146, endPoint y: 315, distance: 17.3
click at [130, 314] on div "DYS" at bounding box center [142, 324] width 113 height 22
click at [93, 319] on link "DYS" at bounding box center [142, 323] width 113 height 15
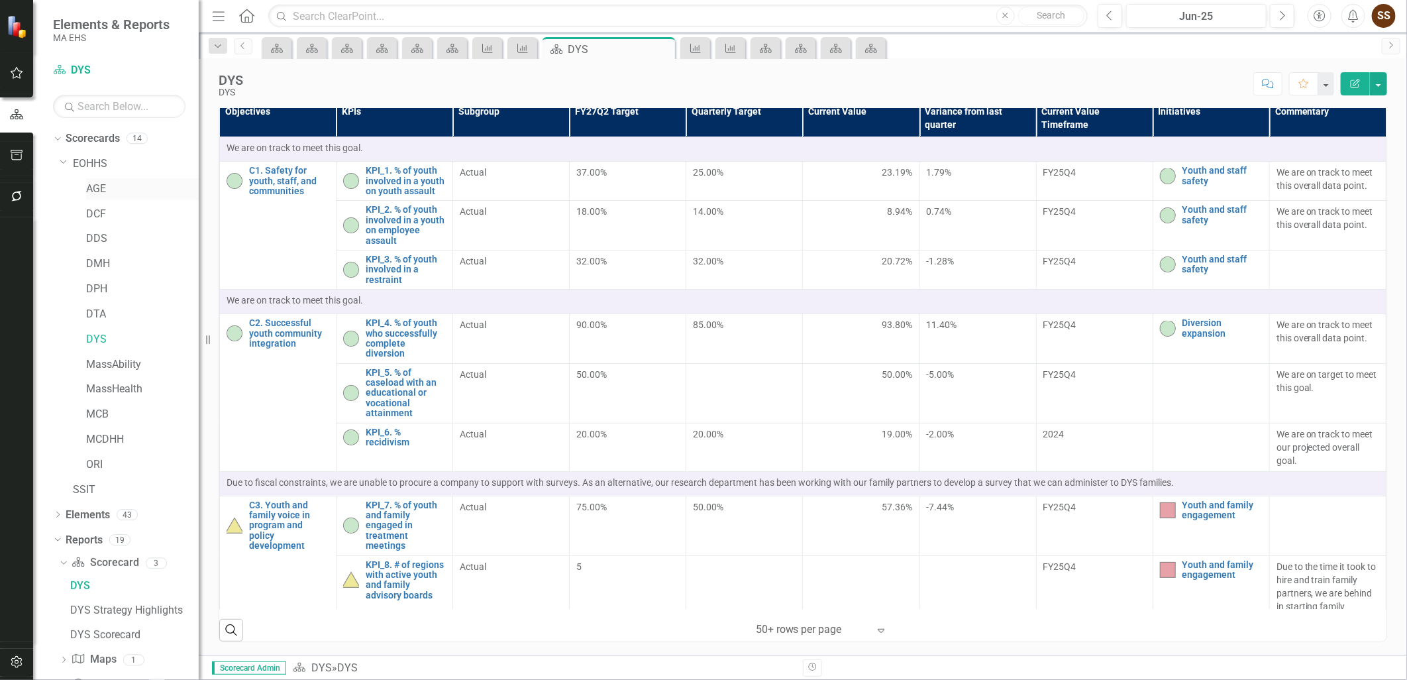
click at [132, 187] on link "AGE" at bounding box center [142, 189] width 113 height 15
